Goal: Task Accomplishment & Management: Use online tool/utility

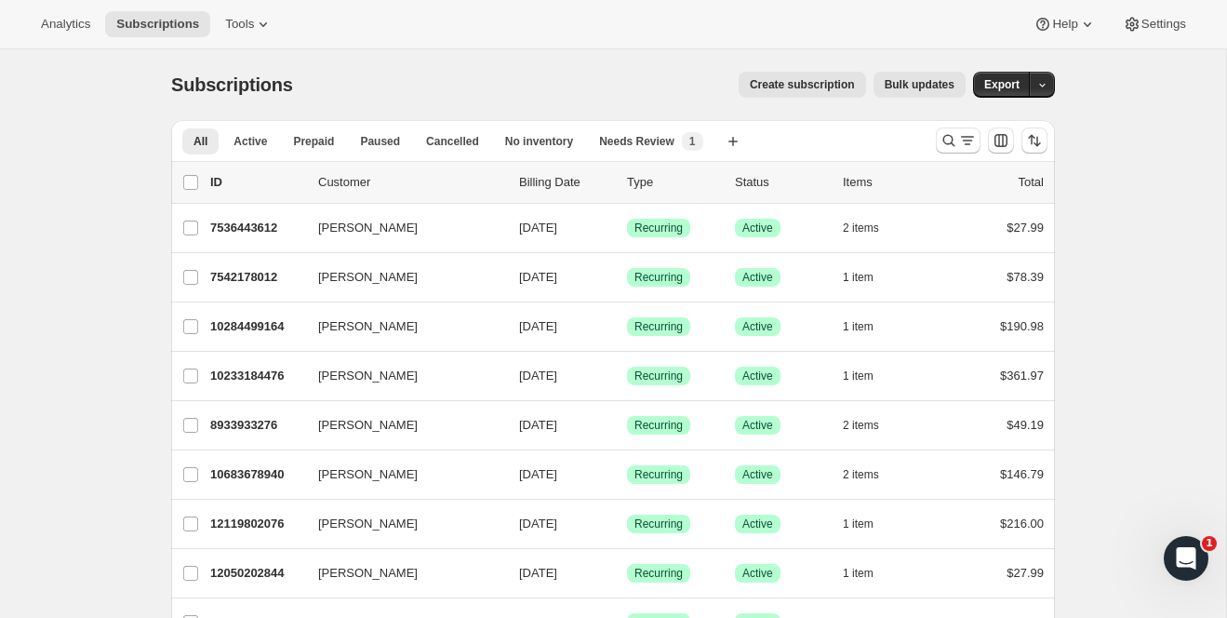
click at [632, 93] on div "Create subscription Bulk updates" at bounding box center [640, 85] width 650 height 26
click at [392, 85] on div "Create subscription Bulk updates" at bounding box center [640, 85] width 650 height 26
click at [220, 1] on div "Analytics Subscriptions Tools Help Settings" at bounding box center [613, 24] width 1227 height 49
click at [242, 27] on span "Tools" at bounding box center [239, 24] width 29 height 15
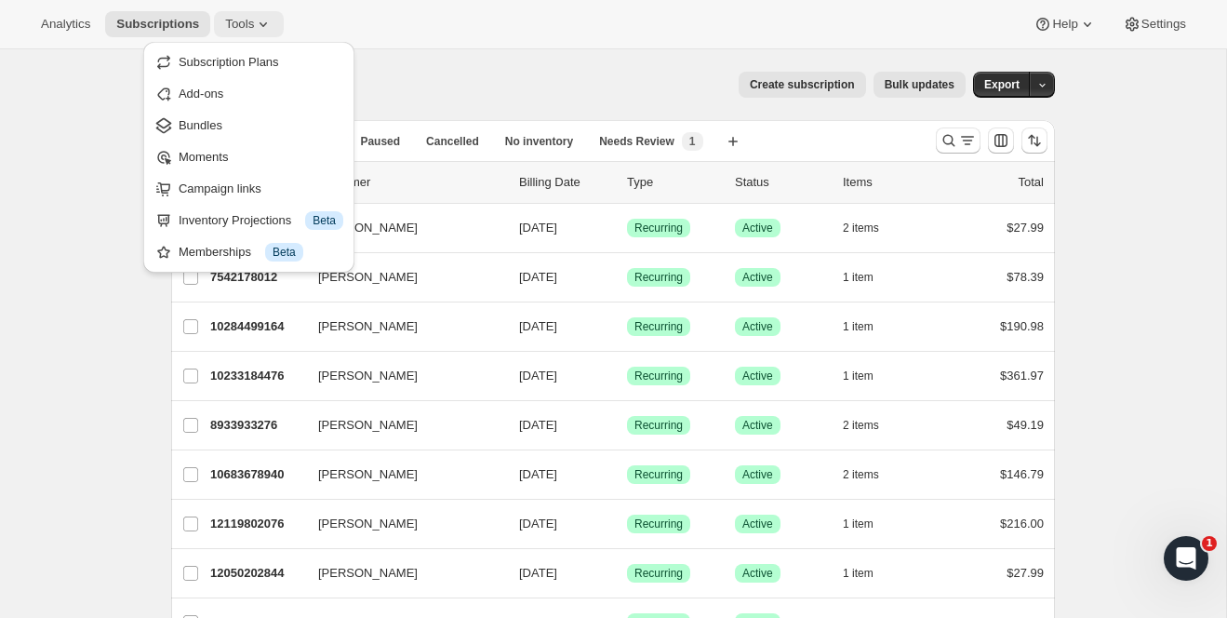
click at [242, 27] on span "Tools" at bounding box center [239, 24] width 29 height 15
